Goal: Task Accomplishment & Management: Use online tool/utility

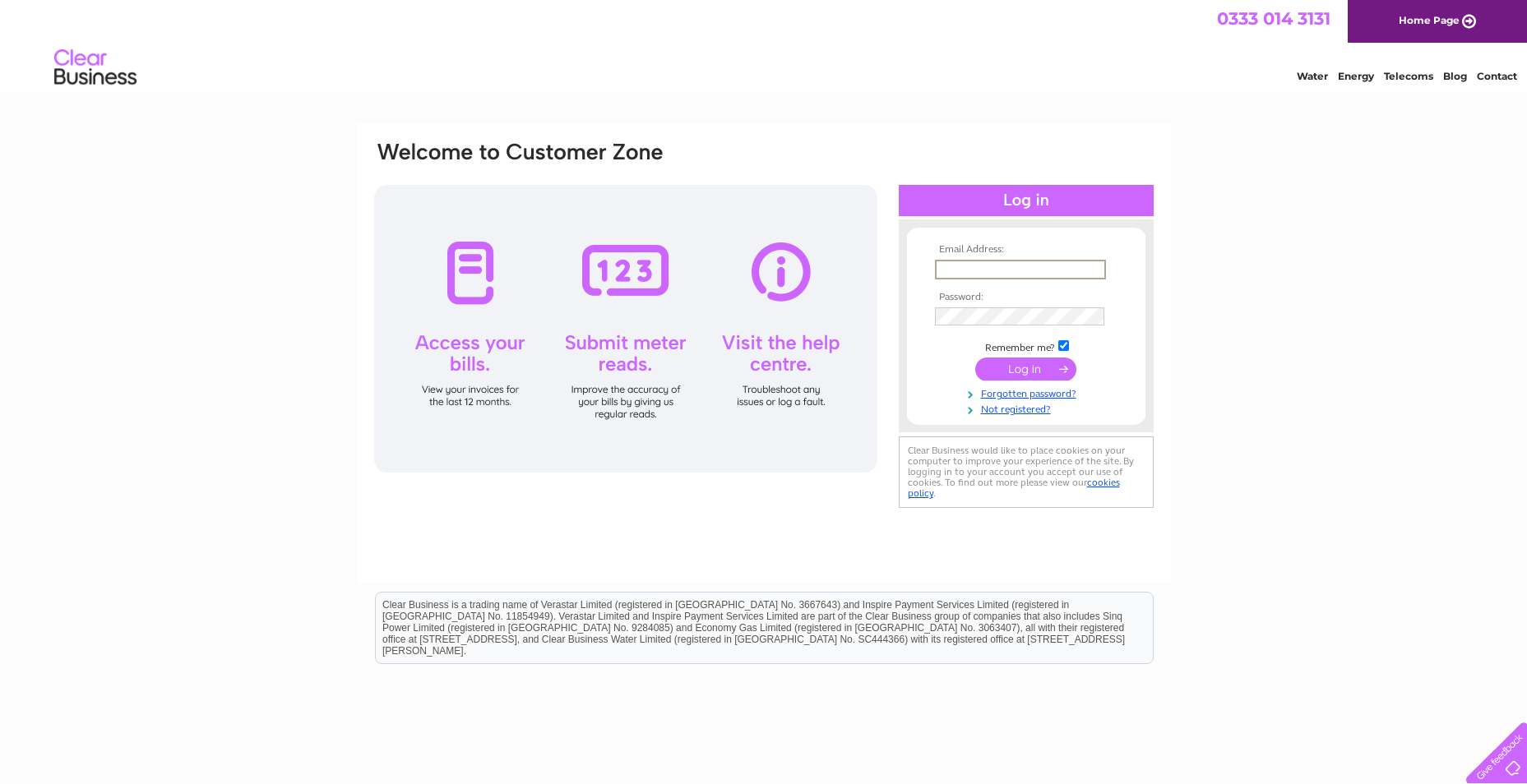
click at [996, 272] on input "text" at bounding box center [1019, 270] width 171 height 20
type input "[EMAIL_ADDRESS][DOMAIN_NAME]"
click at [975, 357] on input "submit" at bounding box center [1025, 369] width 102 height 23
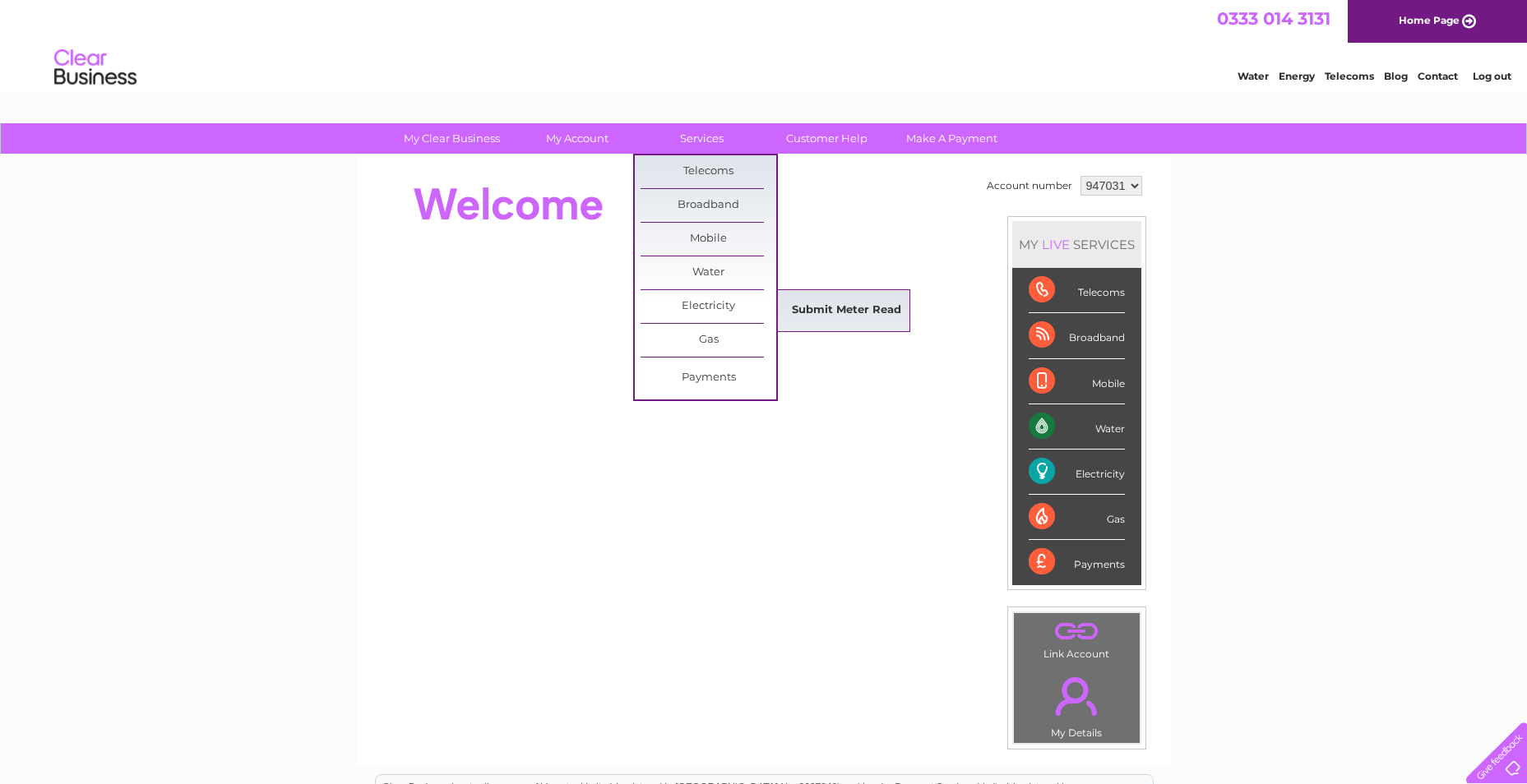
click at [827, 305] on link "Submit Meter Read" at bounding box center [846, 311] width 135 height 33
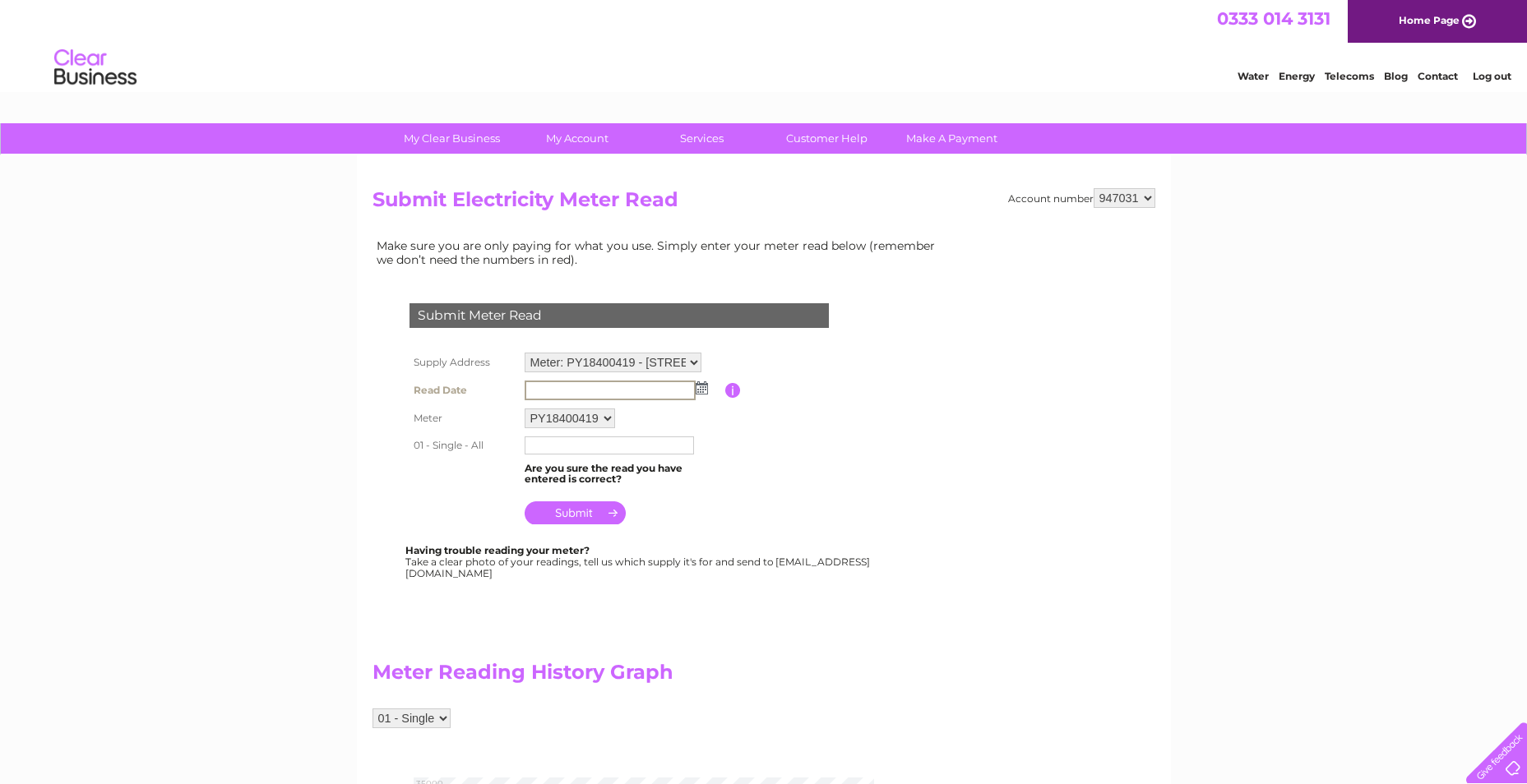
click at [575, 391] on input "text" at bounding box center [609, 390] width 171 height 20
click at [705, 390] on img at bounding box center [702, 388] width 12 height 13
click at [568, 461] on link "1" at bounding box center [565, 460] width 26 height 17
type input "2025/09/01"
click at [580, 512] on input "submit" at bounding box center [574, 512] width 102 height 23
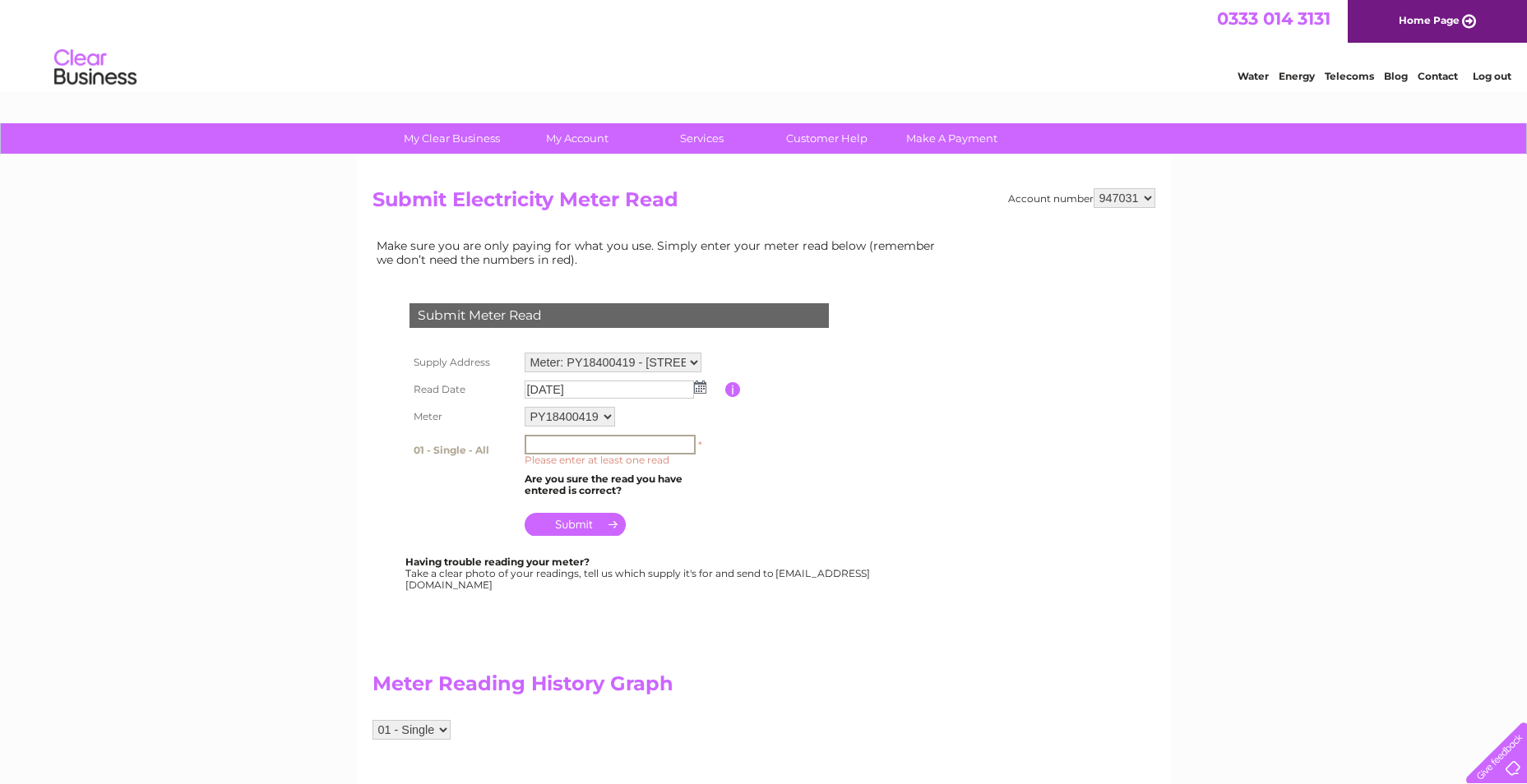
click at [577, 445] on input "text" at bounding box center [609, 445] width 171 height 20
type input "33008"
click at [567, 526] on input "submit" at bounding box center [574, 525] width 102 height 23
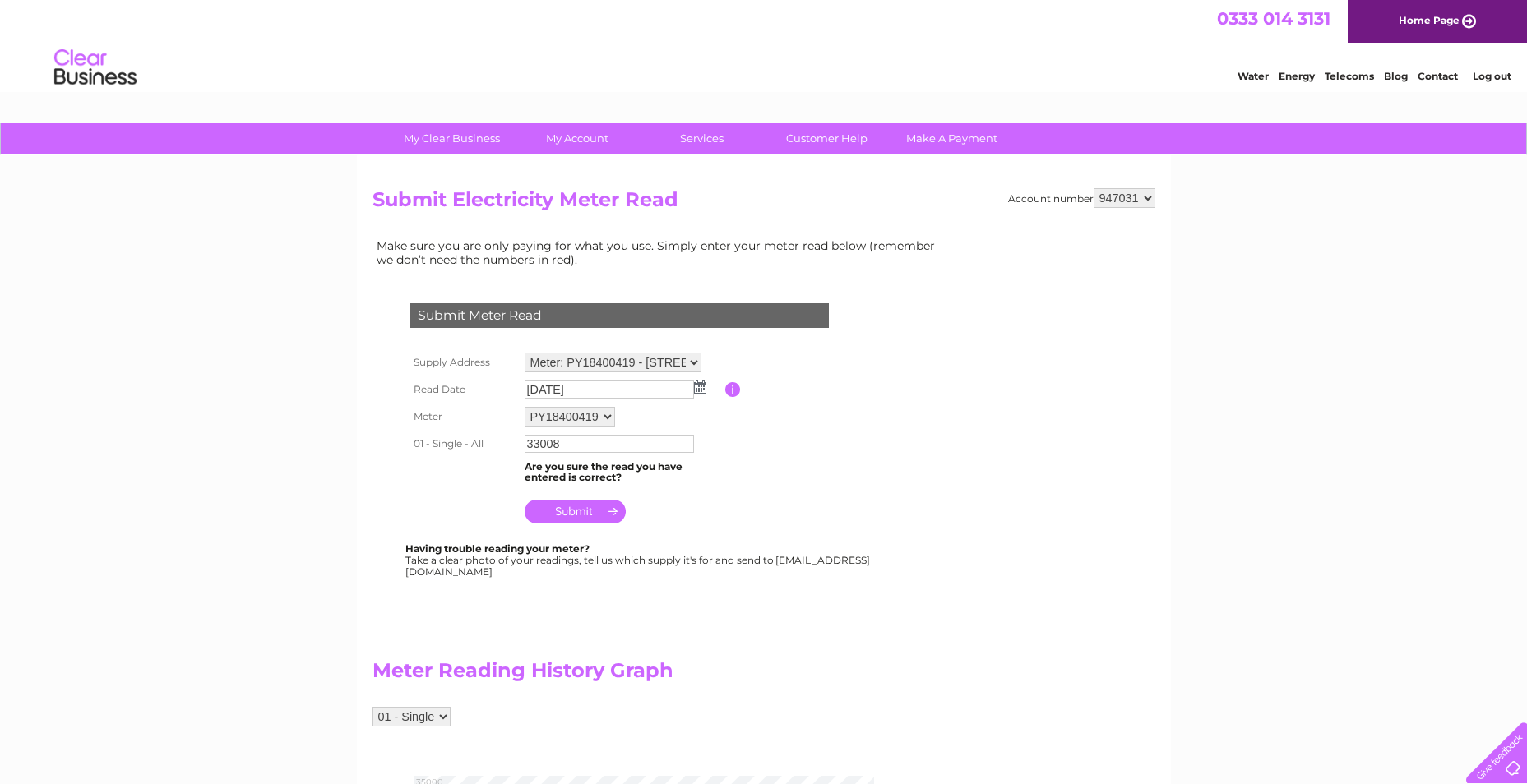
click at [586, 515] on input "submit" at bounding box center [574, 512] width 102 height 23
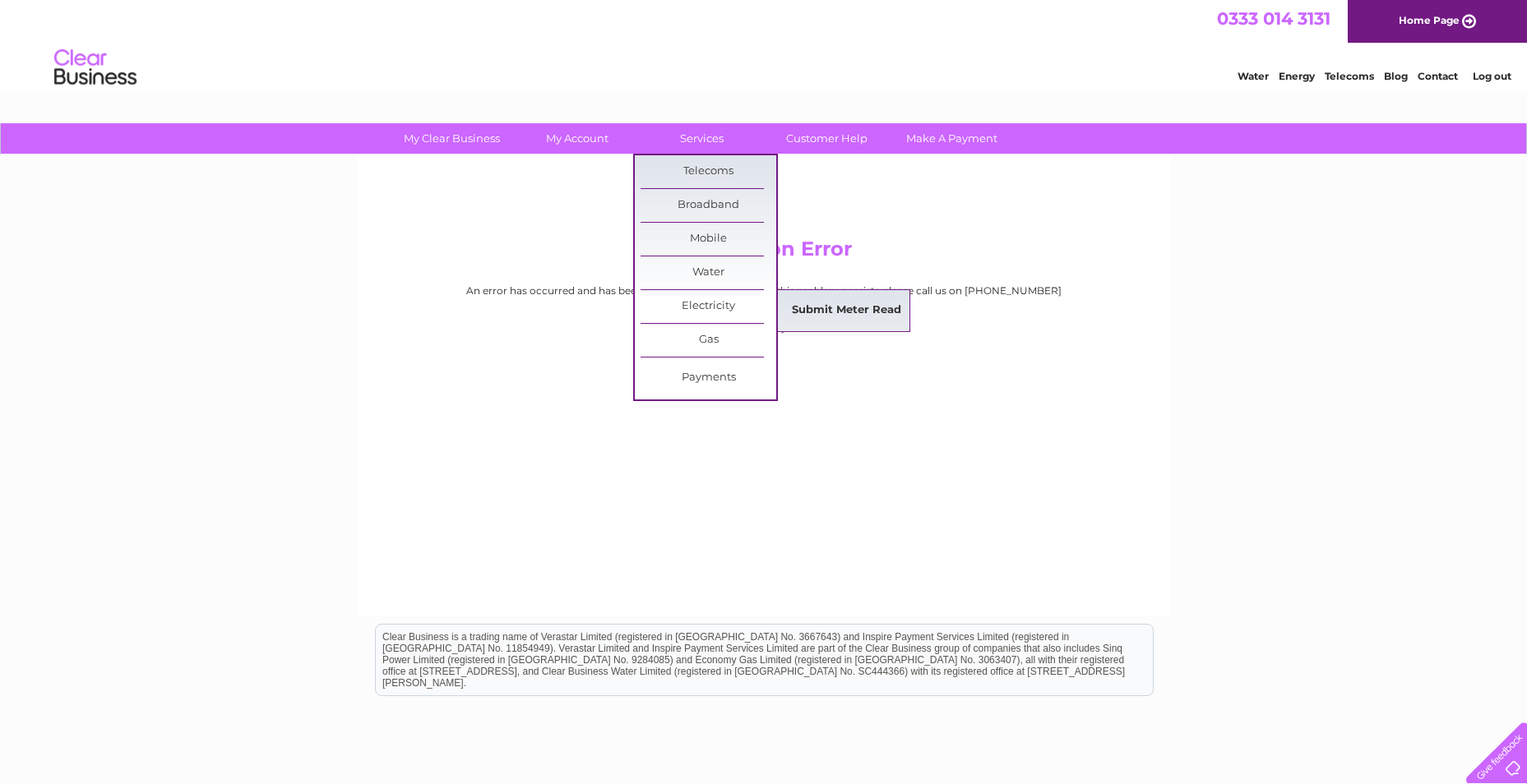
click at [824, 307] on link "Submit Meter Read" at bounding box center [846, 311] width 135 height 33
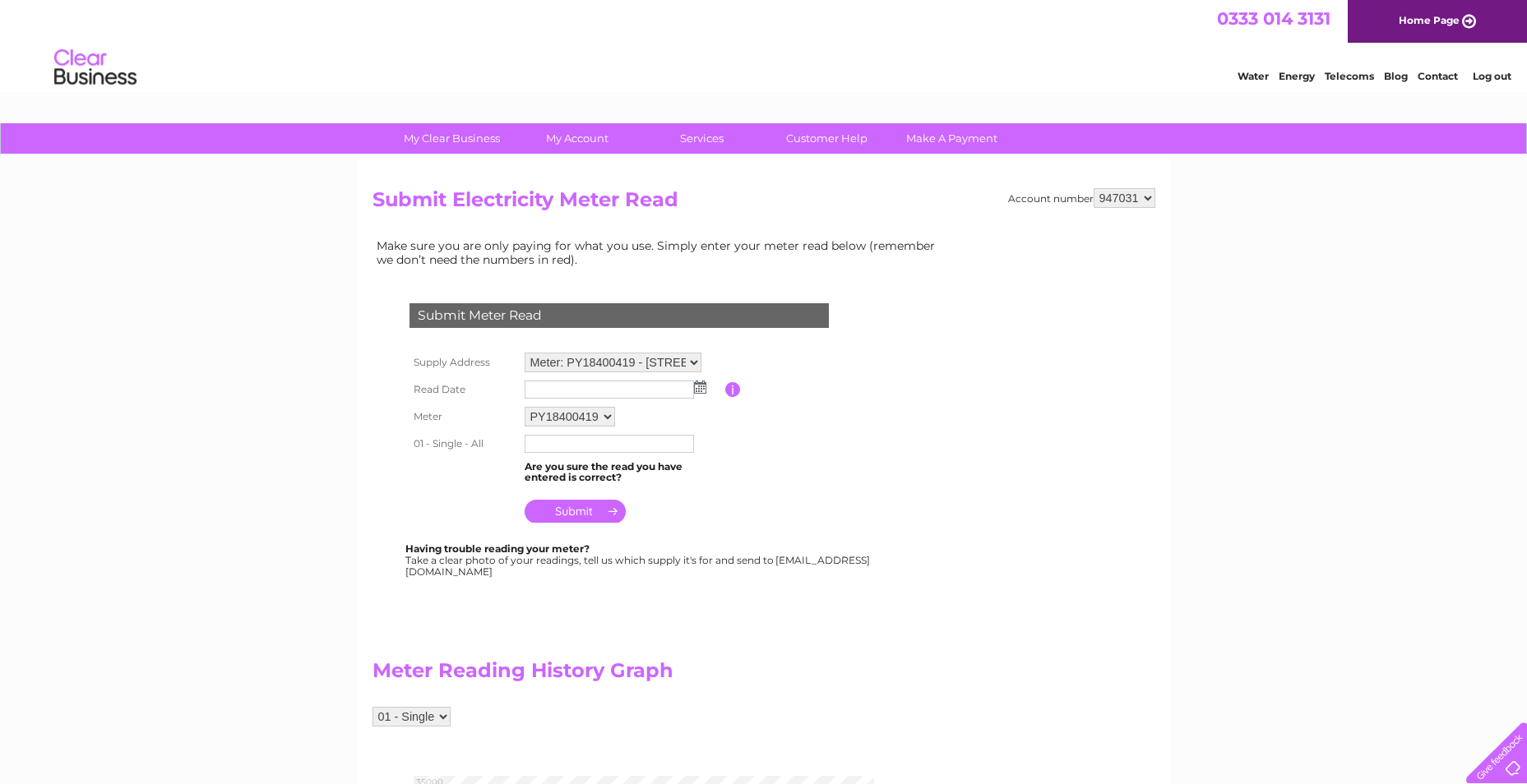
click at [703, 388] on img at bounding box center [700, 387] width 12 height 13
click at [563, 456] on link "1" at bounding box center [565, 460] width 26 height 17
type input "2025/09/01"
click at [609, 445] on input "text" at bounding box center [608, 444] width 169 height 18
type input "33008"
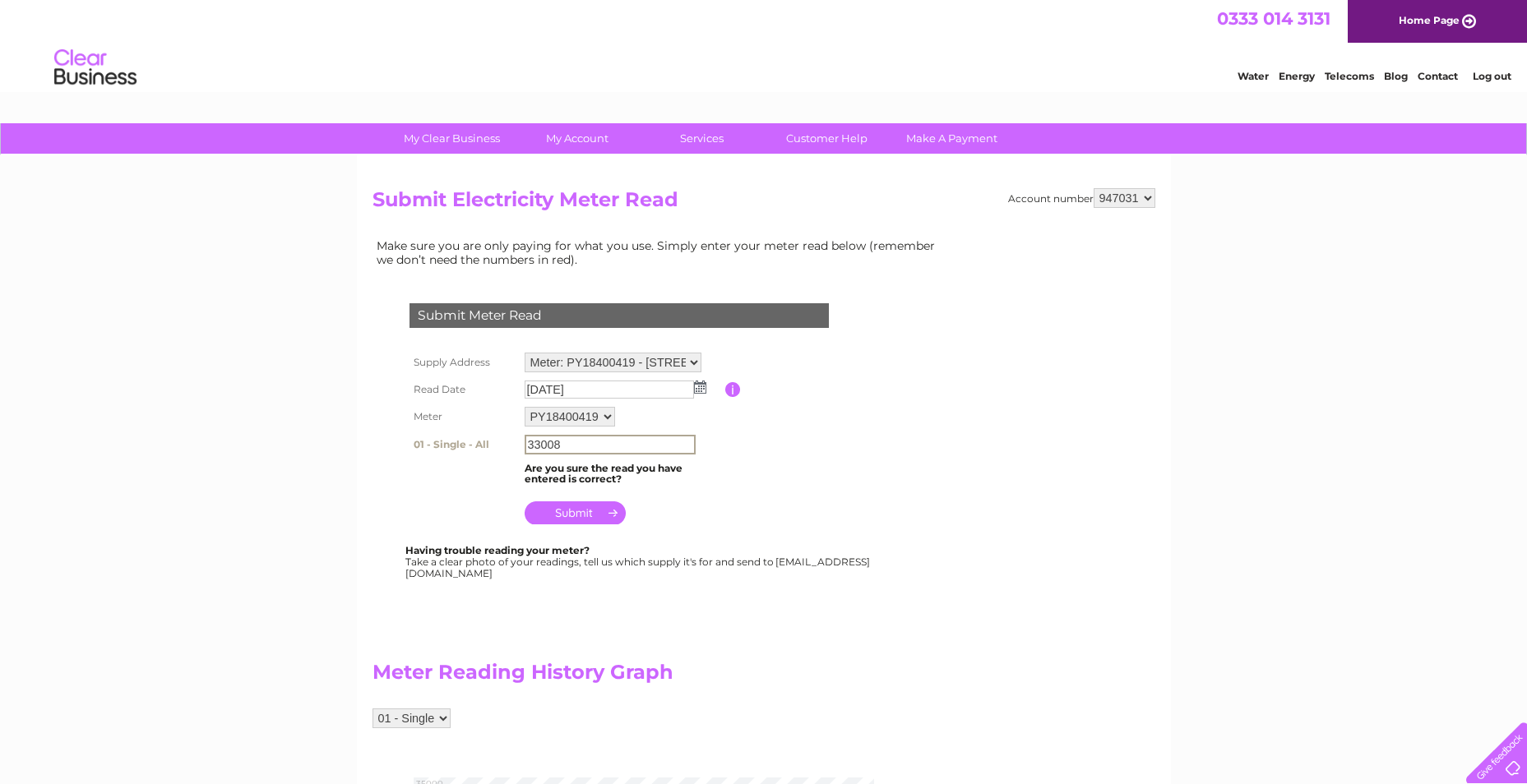
click at [847, 488] on table "Supply Address Meter: PY18400419 - Unit 4, Sandy Brae Industrial Estate, Kennow…" at bounding box center [639, 438] width 467 height 181
click at [570, 515] on input "submit" at bounding box center [574, 512] width 102 height 23
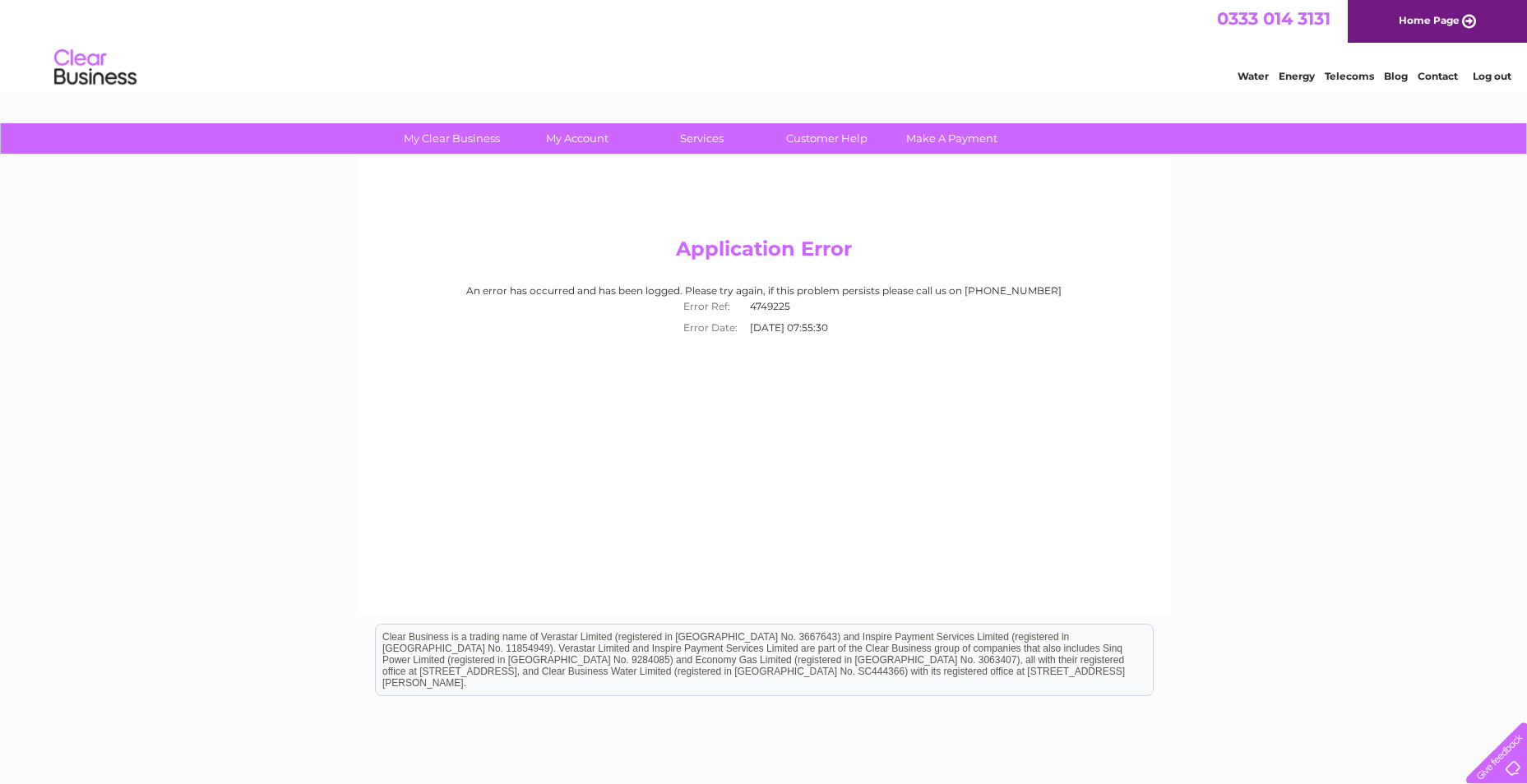
click at [1442, 77] on link "Contact" at bounding box center [1437, 76] width 40 height 12
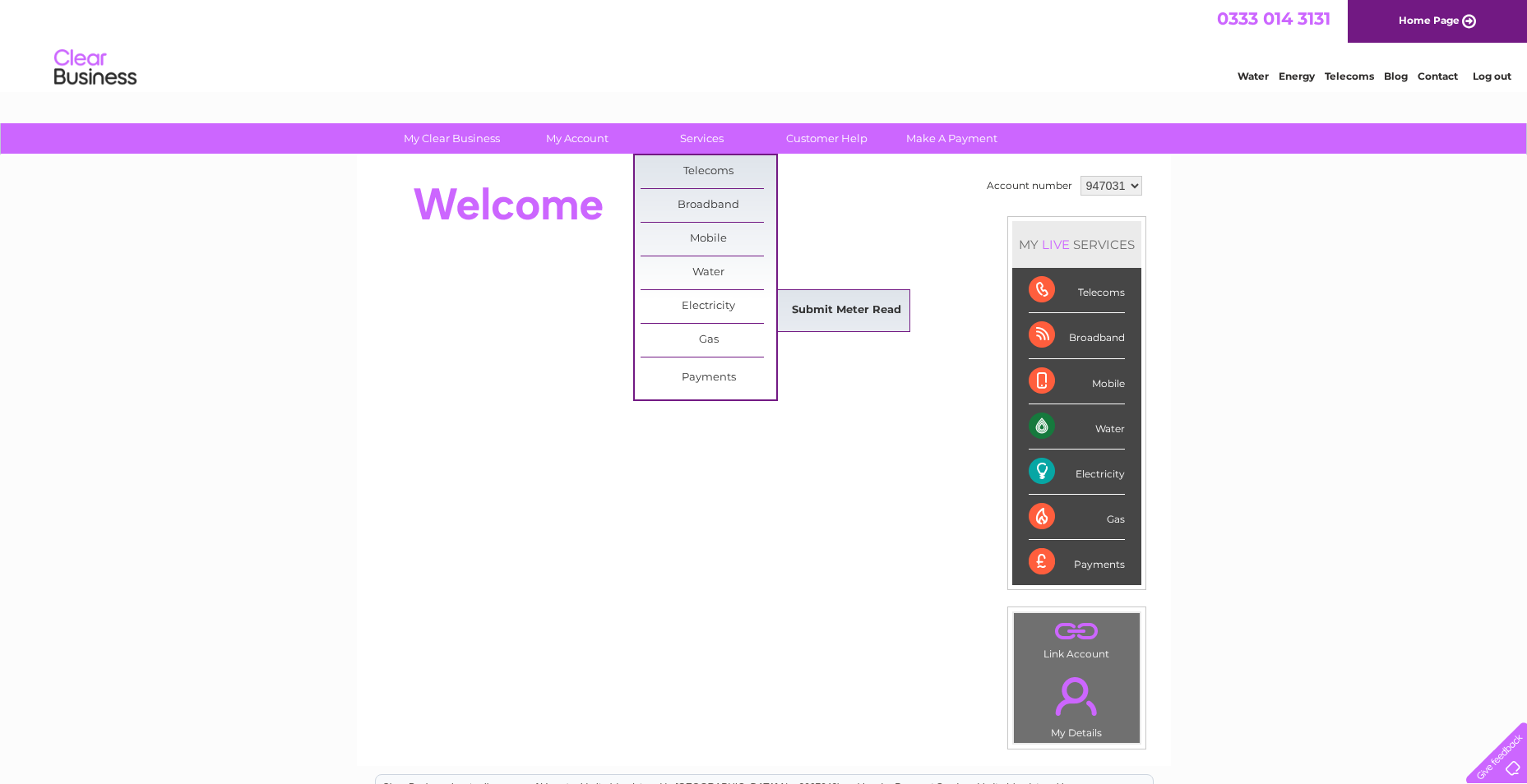
click at [830, 301] on link "Submit Meter Read" at bounding box center [846, 311] width 135 height 33
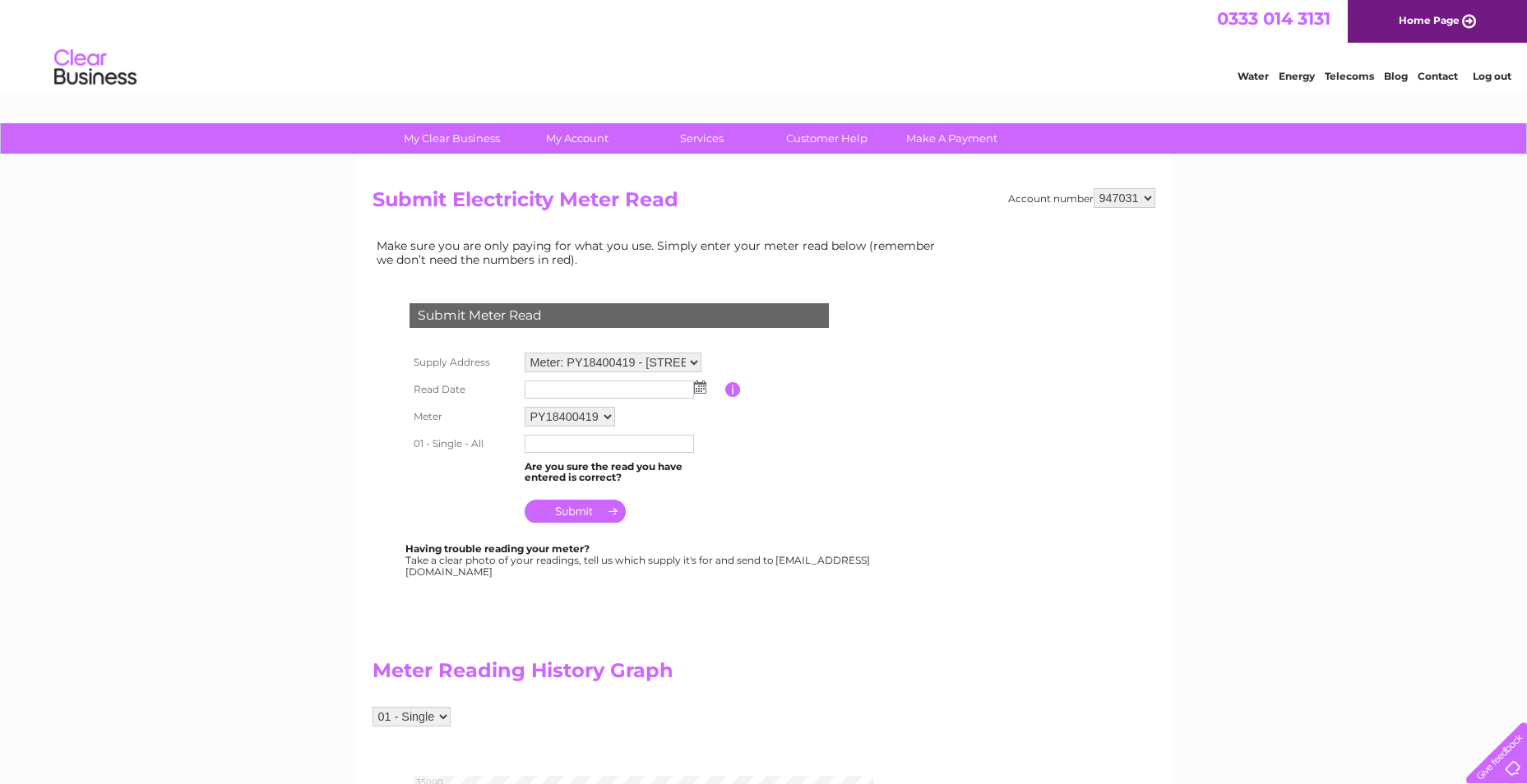
click at [695, 361] on select "Meter: PY18400419 - [STREET_ADDRESS][PERSON_NAME]" at bounding box center [612, 362] width 177 height 20
click at [524, 352] on select "Meter: PY18400419 - [STREET_ADDRESS][PERSON_NAME]" at bounding box center [612, 363] width 177 height 21
click at [692, 361] on select "Meter: PY18400419 - [STREET_ADDRESS][PERSON_NAME]" at bounding box center [612, 363] width 177 height 21
click at [524, 352] on select "Meter: PY18400419 - [STREET_ADDRESS][PERSON_NAME]" at bounding box center [612, 363] width 177 height 21
click at [694, 366] on select "Meter: PY18400419 - Unit 4, Sandy Brae Industrial Estate, Kennoway, Leven, KY8 …" at bounding box center [612, 363] width 177 height 21
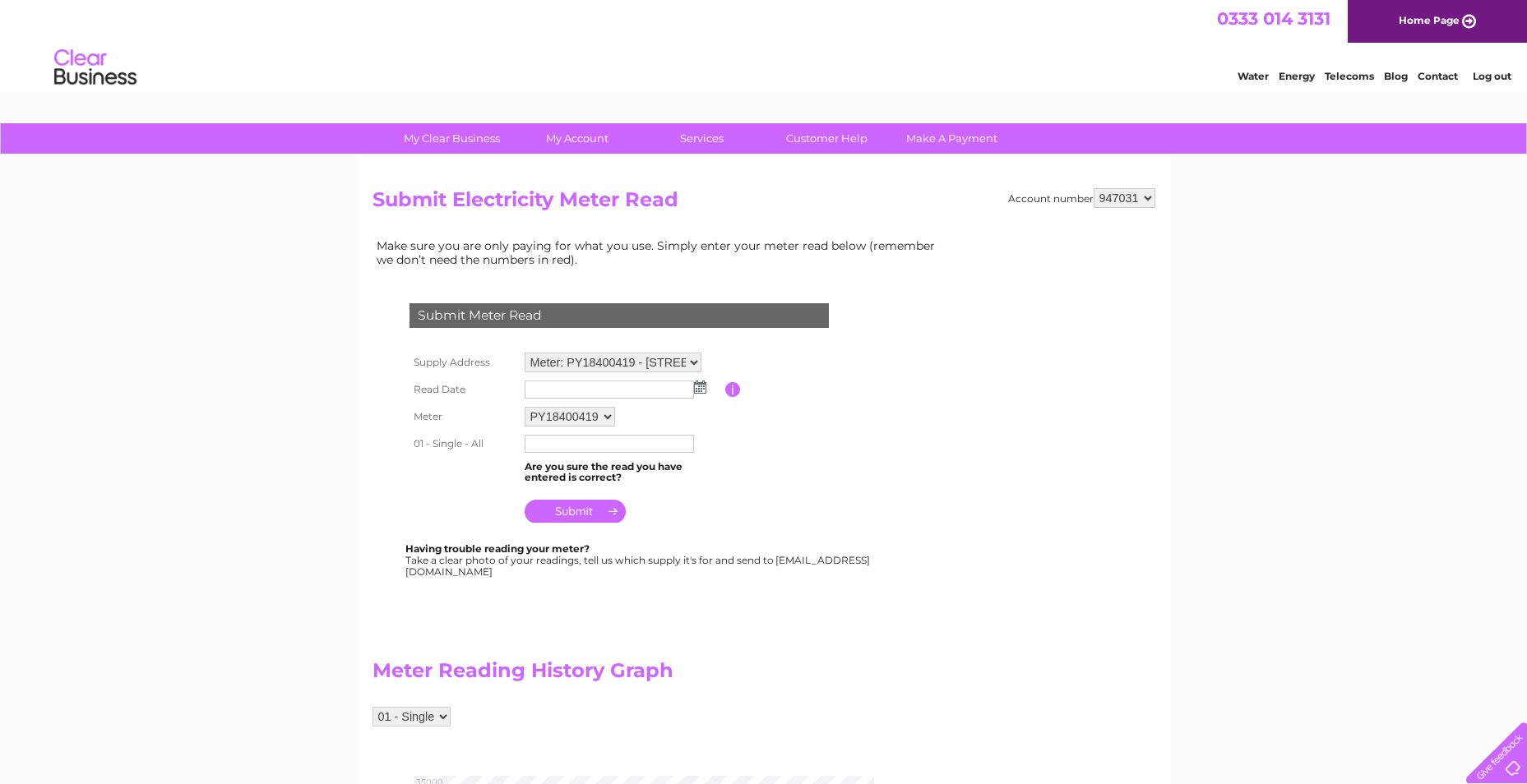
drag, startPoint x: 756, startPoint y: 421, endPoint x: 787, endPoint y: 360, distance: 68.4
click at [787, 360] on table "Supply Address Meter: PY18400419 - Unit 4, Sandy Brae Industrial Estate, Kennow…" at bounding box center [639, 437] width 467 height 179
click at [628, 367] on select "Meter: PY18400419 - Unit 4, Sandy Brae Industrial Estate, Kennoway, Leven, KY8 …" at bounding box center [612, 363] width 177 height 21
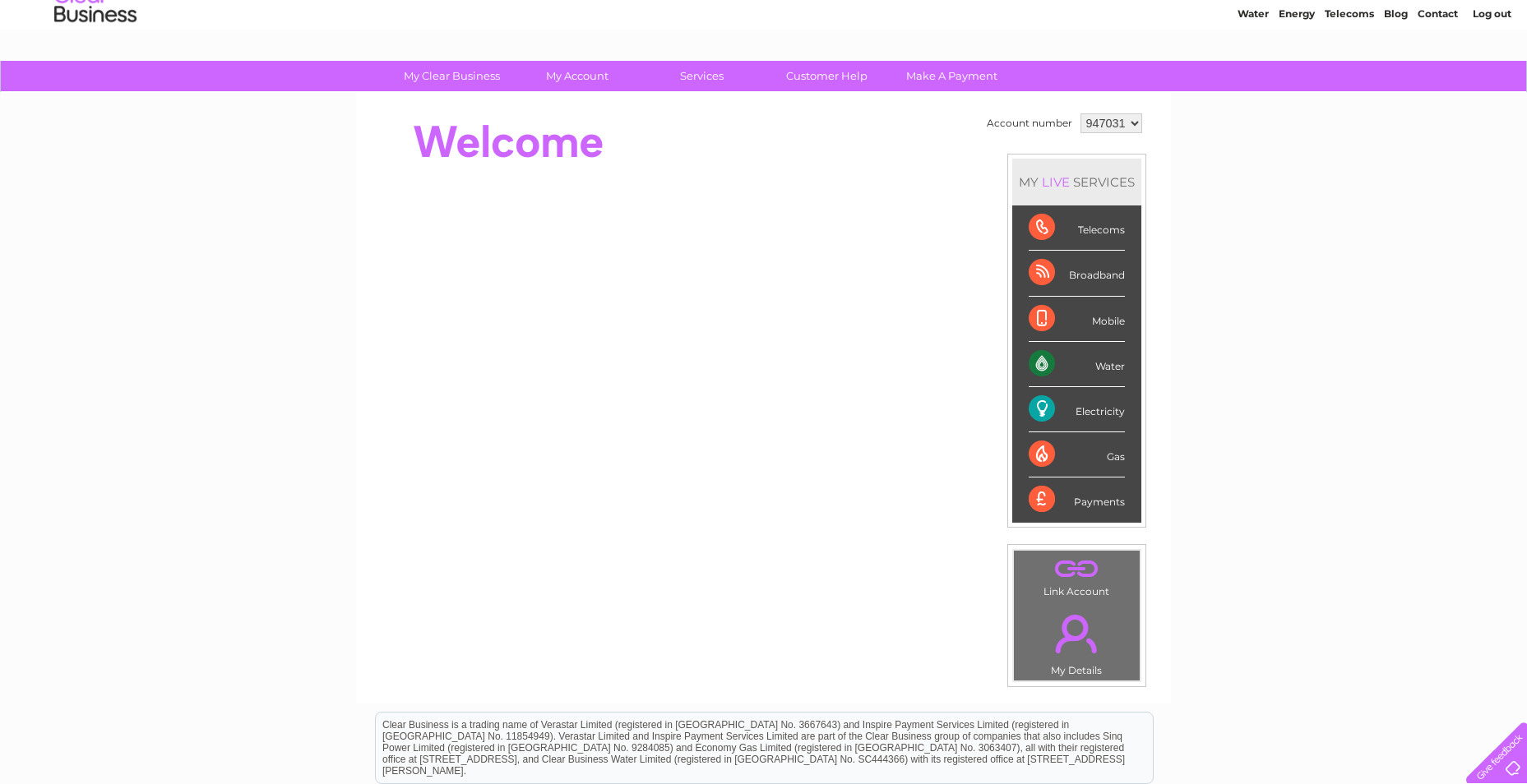
scroll to position [29, 0]
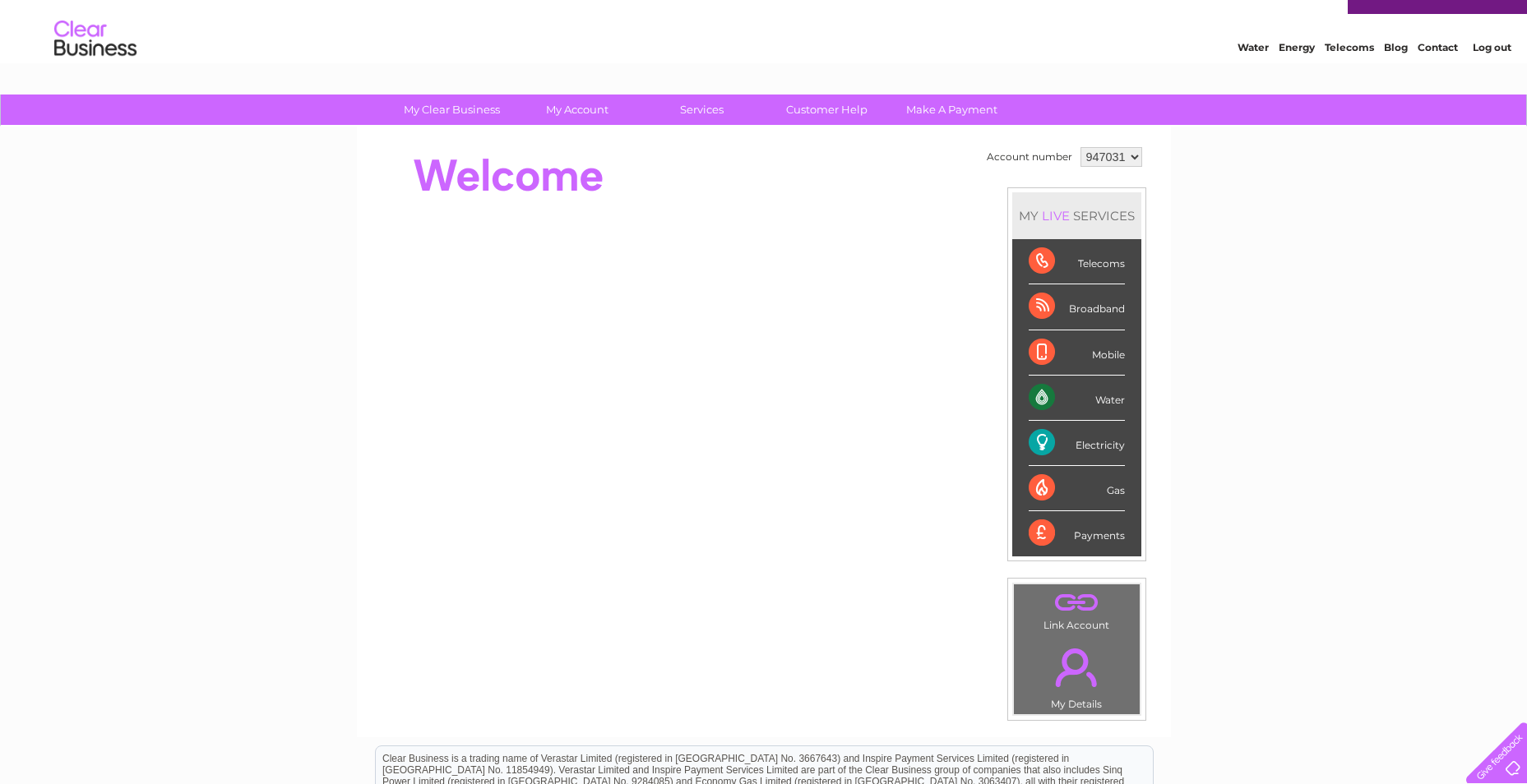
click at [1440, 42] on link "Contact" at bounding box center [1437, 47] width 40 height 12
